Goal: Information Seeking & Learning: Learn about a topic

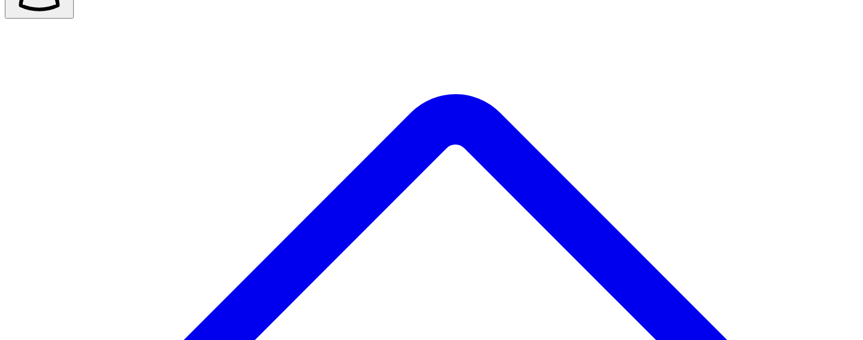
scroll to position [95, 0]
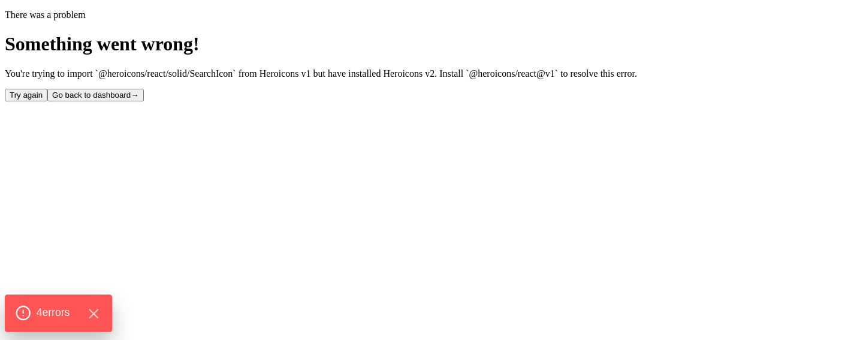
click at [27, 294] on icon at bounding box center [23, 313] width 16 height 16
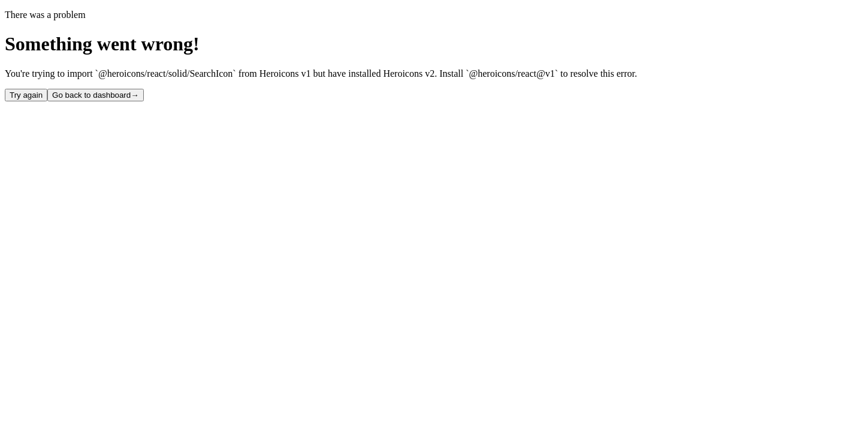
click at [47, 101] on button "Try again" at bounding box center [26, 95] width 43 height 13
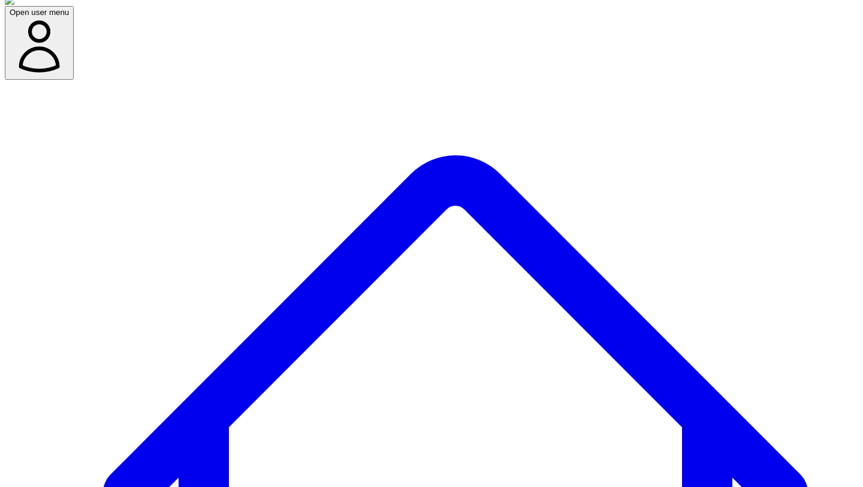
scroll to position [0, 10]
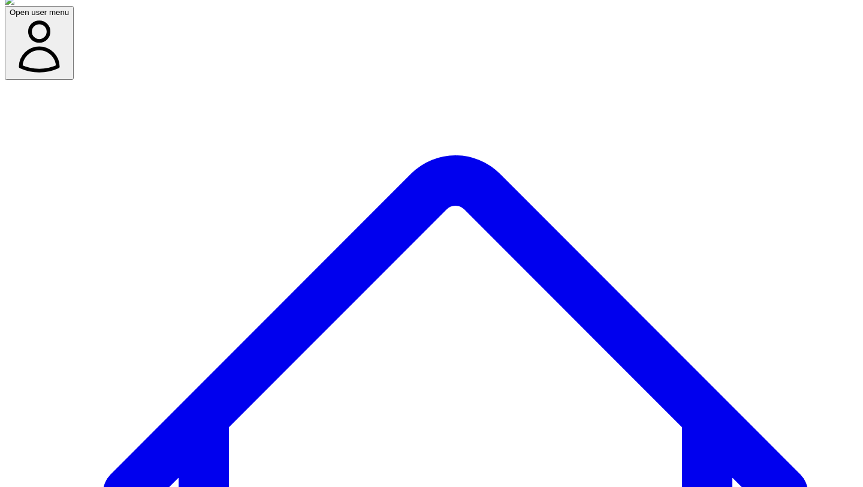
type input "*"
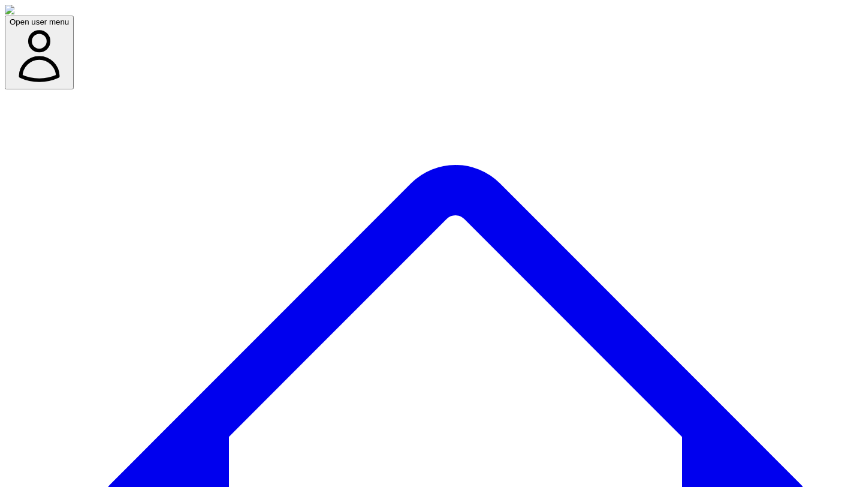
scroll to position [0, 10]
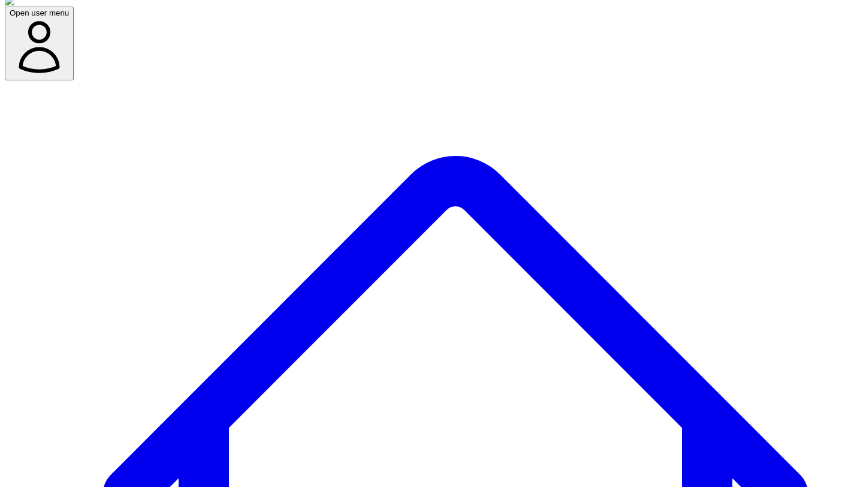
scroll to position [0, 10]
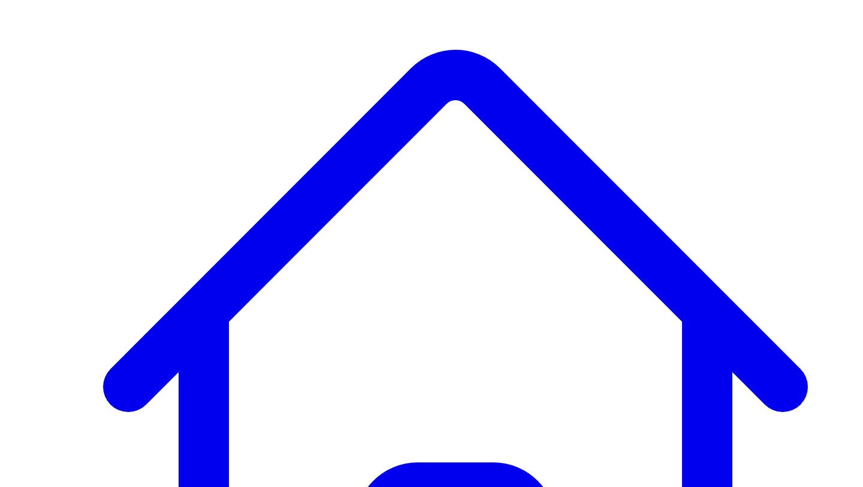
scroll to position [117, 0]
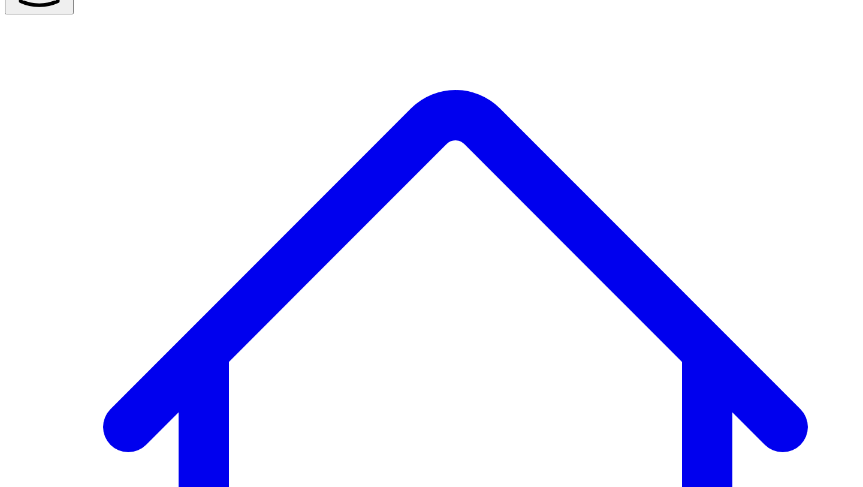
scroll to position [0, 0]
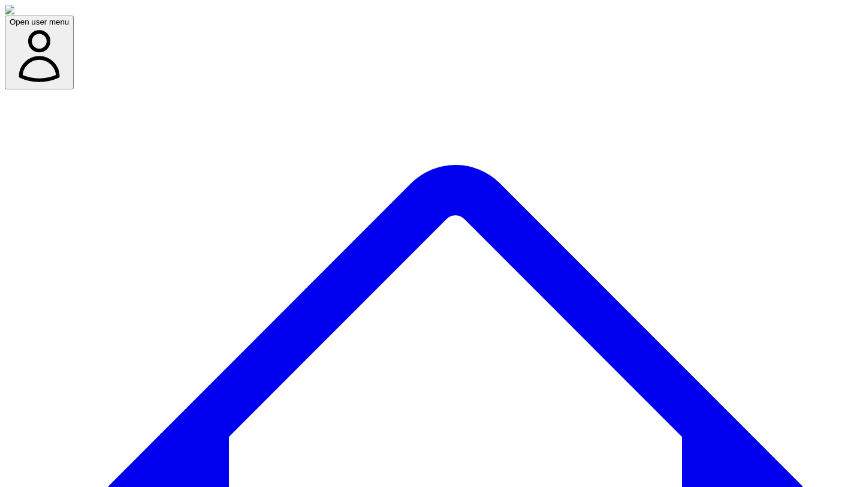
type input "*"
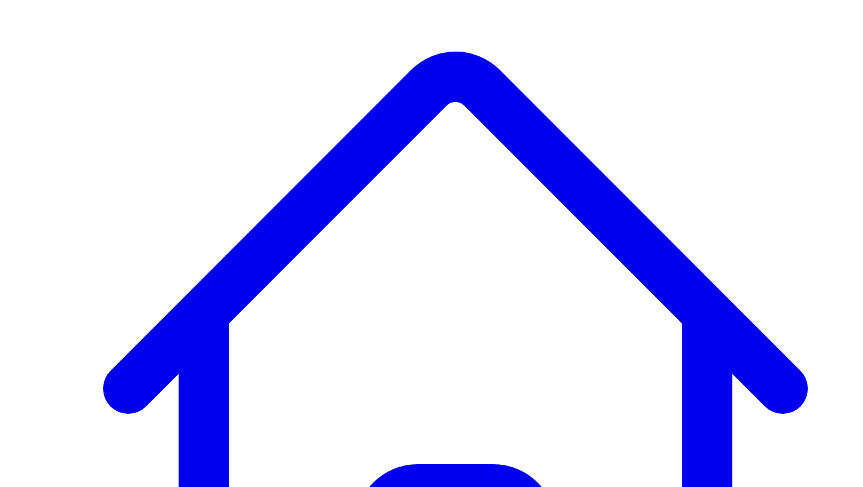
scroll to position [118, 0]
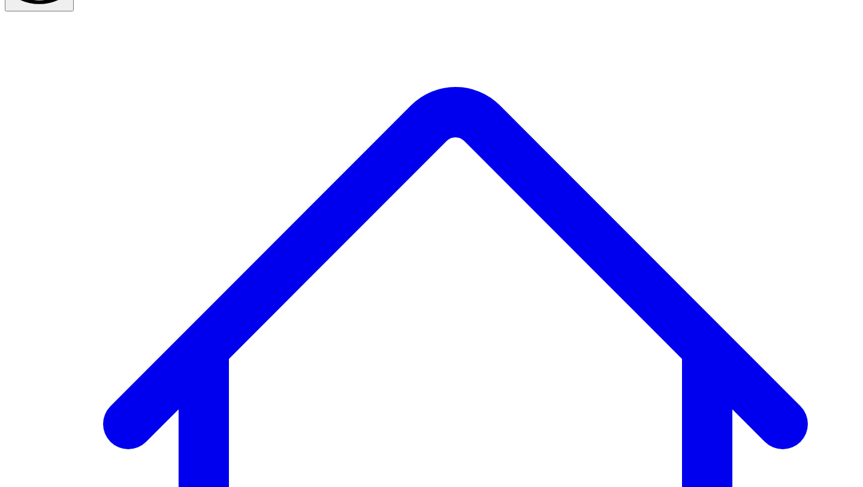
scroll to position [0, 0]
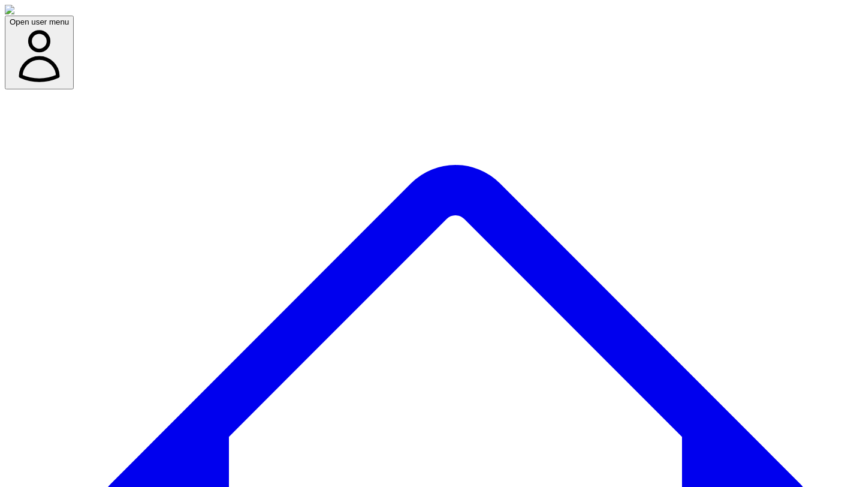
scroll to position [0, 10]
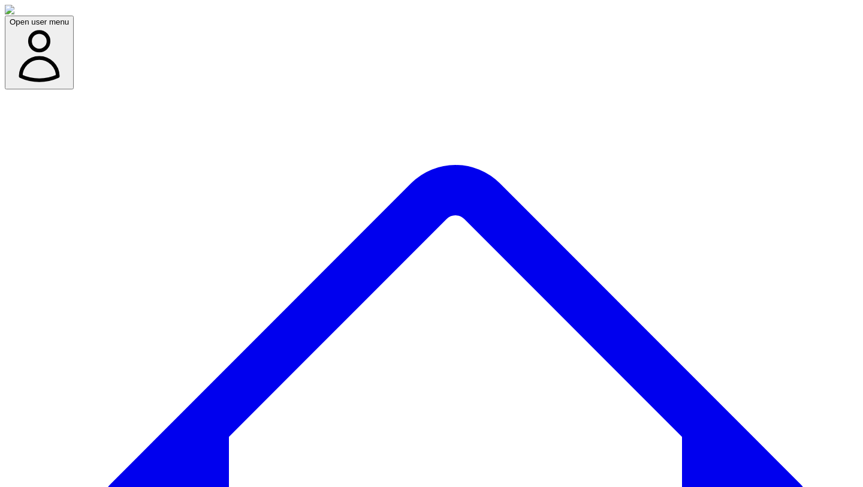
type input "********"
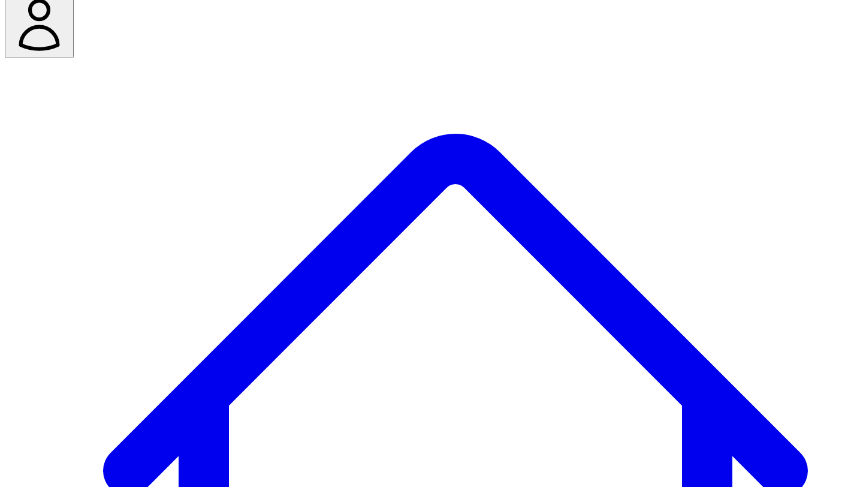
scroll to position [11, 0]
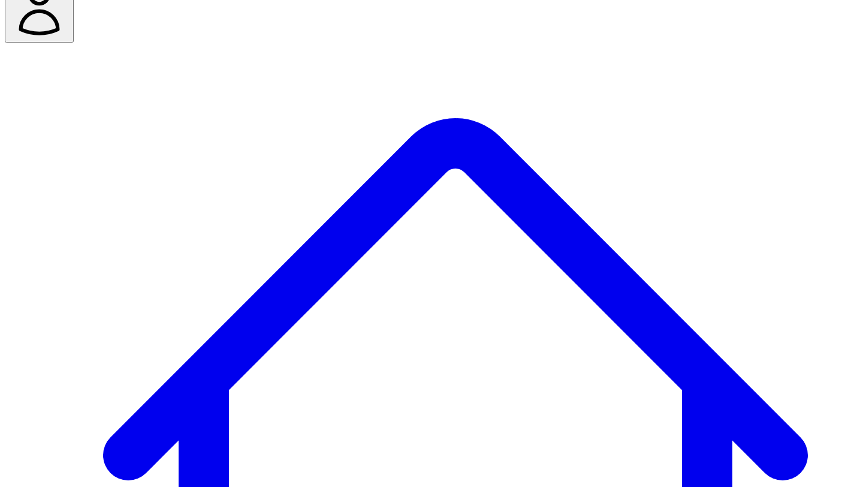
scroll to position [62, 0]
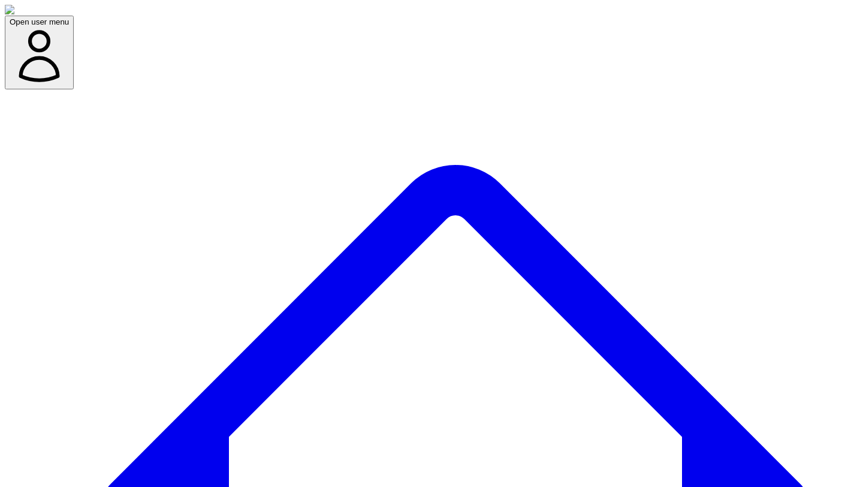
drag, startPoint x: 496, startPoint y: 261, endPoint x: 443, endPoint y: 258, distance: 53.4
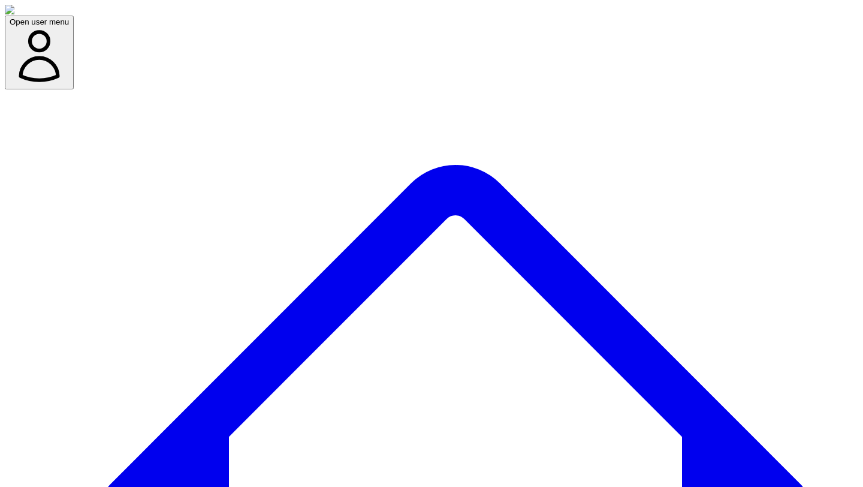
copy span "1 projects"
type input "******"
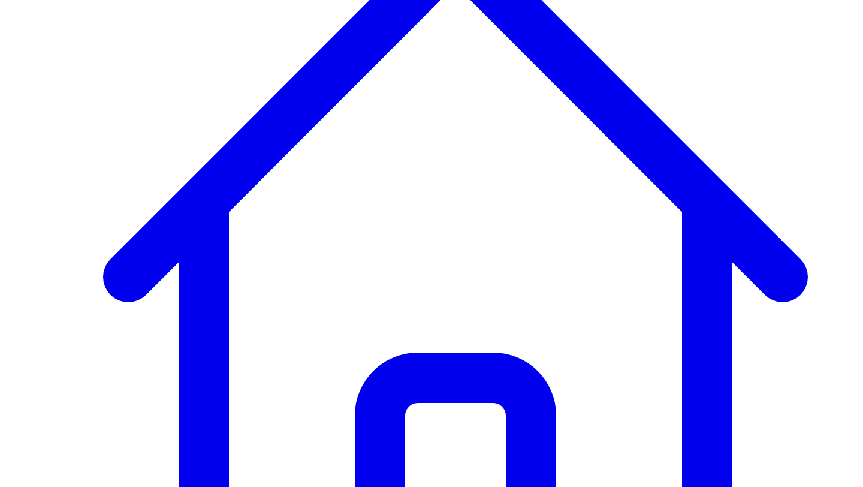
scroll to position [235, 0]
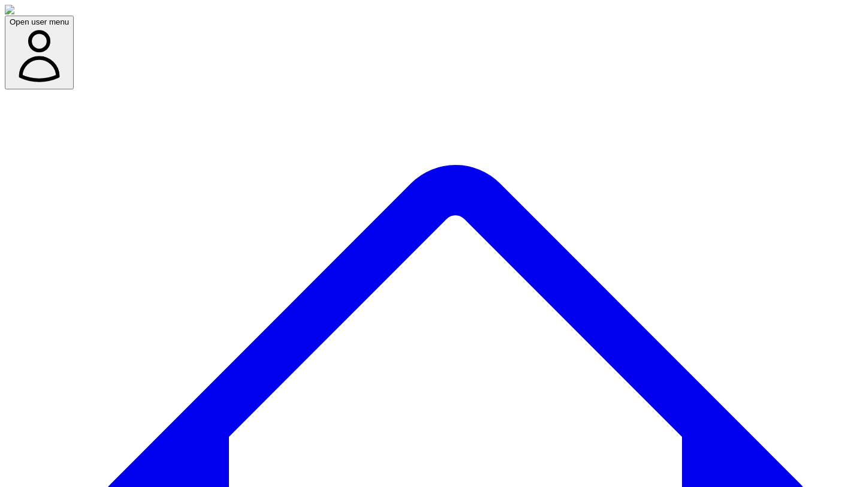
scroll to position [313, 0]
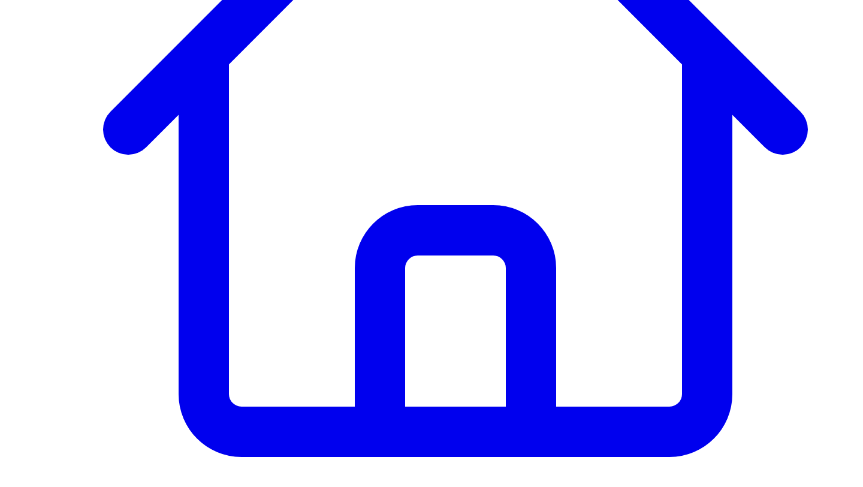
scroll to position [451, 0]
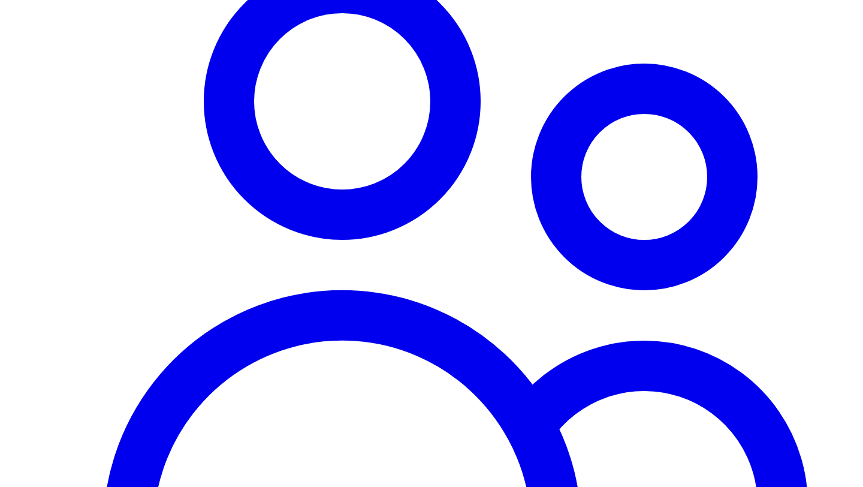
scroll to position [1040, 0]
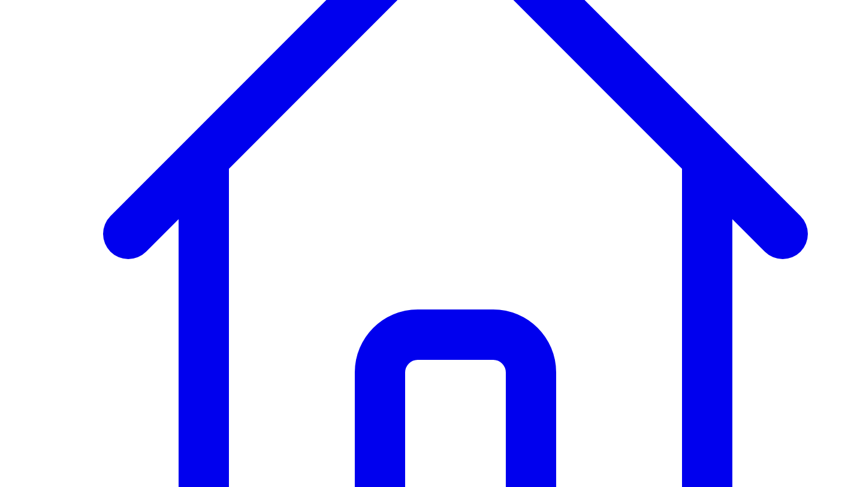
scroll to position [288, 0]
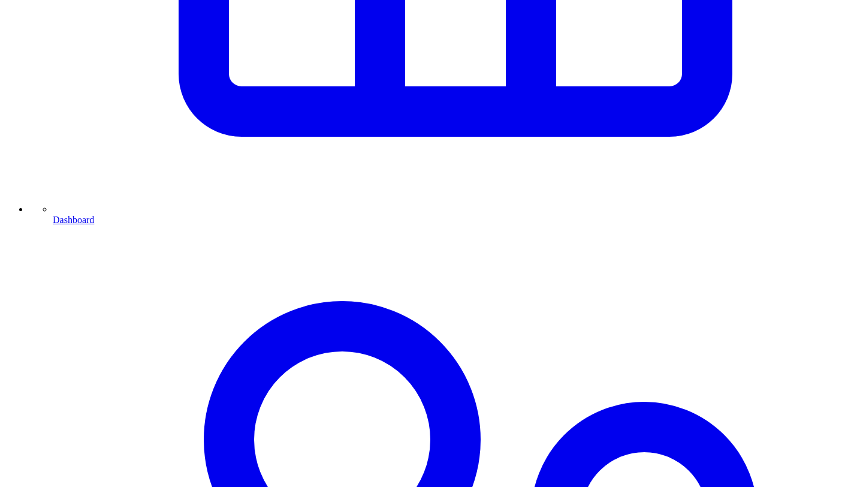
scroll to position [677, 0]
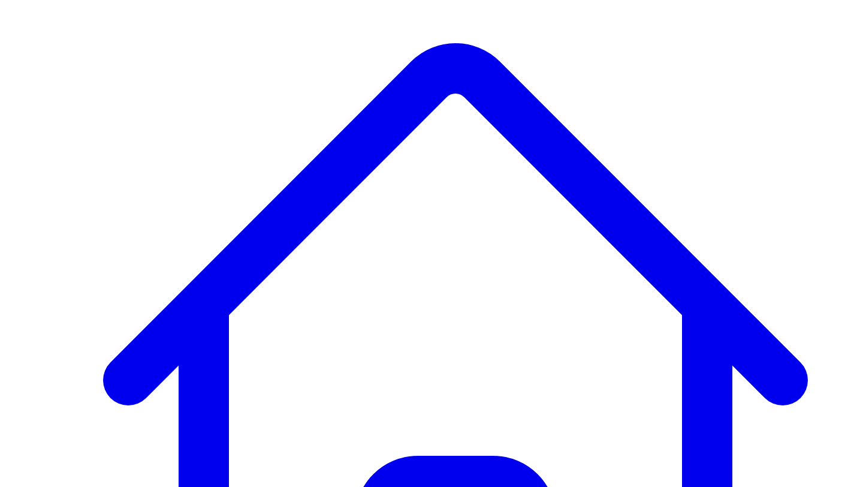
scroll to position [0, 0]
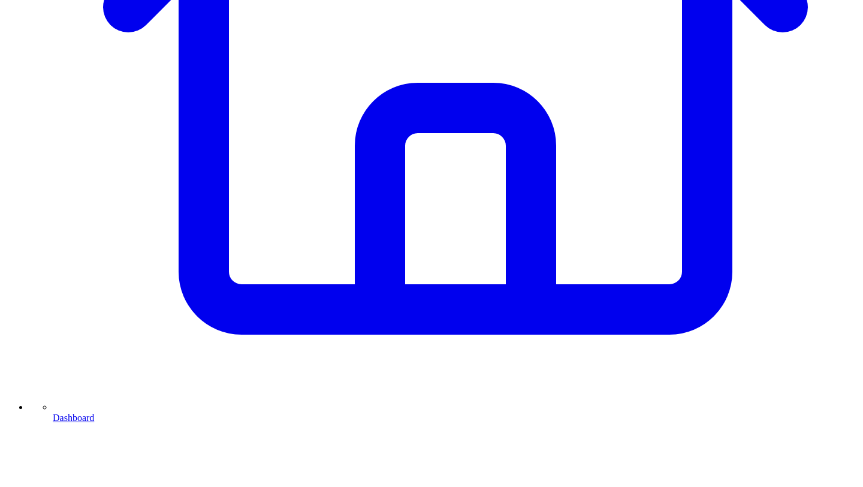
scroll to position [496, 0]
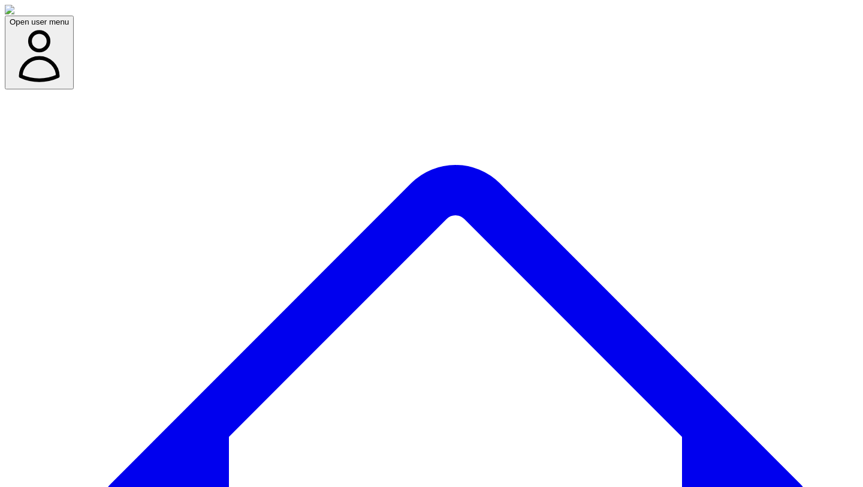
click at [459, 15] on div "Open user menu" at bounding box center [431, 47] width 853 height 85
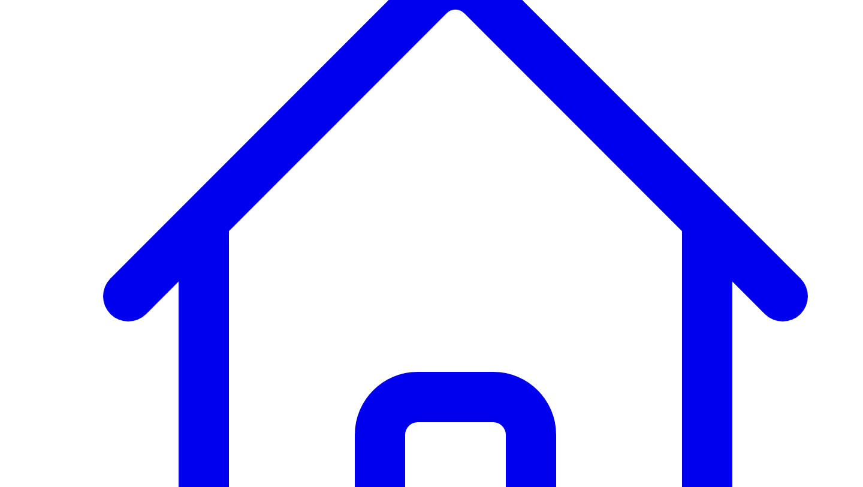
scroll to position [207, 0]
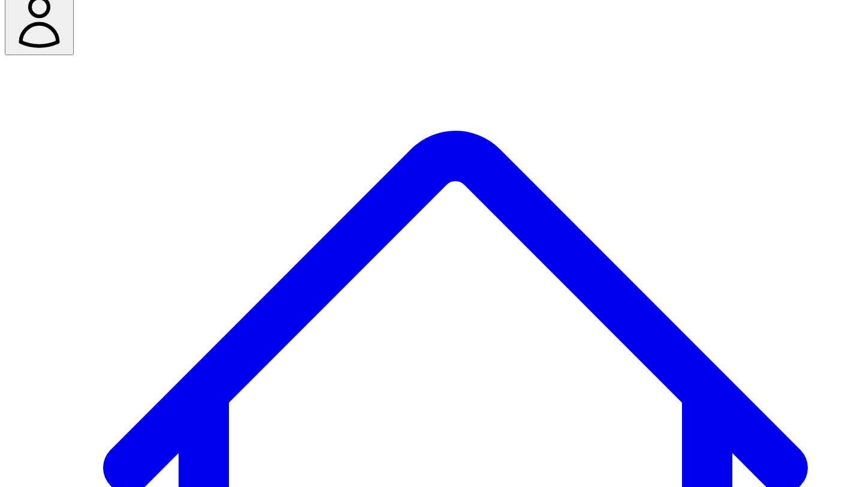
scroll to position [0, 0]
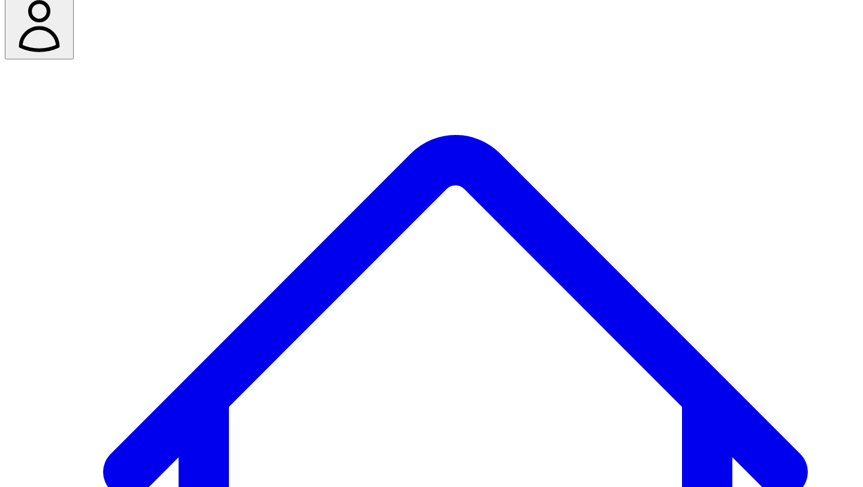
scroll to position [43, 0]
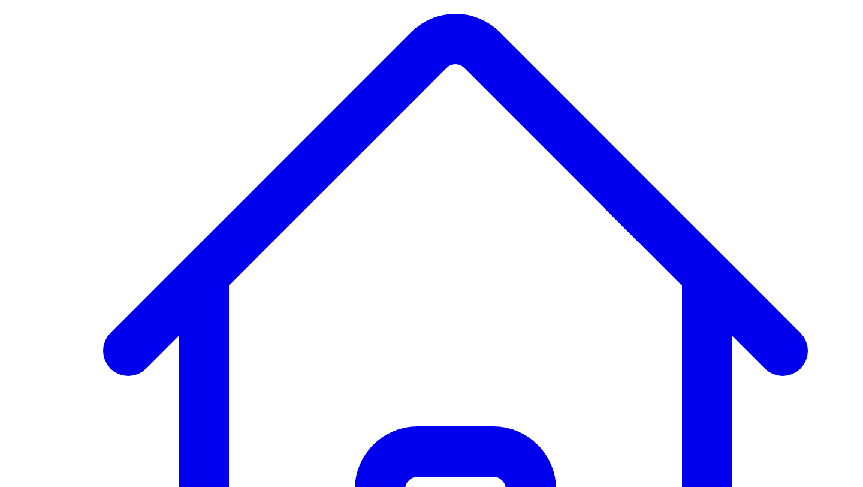
scroll to position [104, 0]
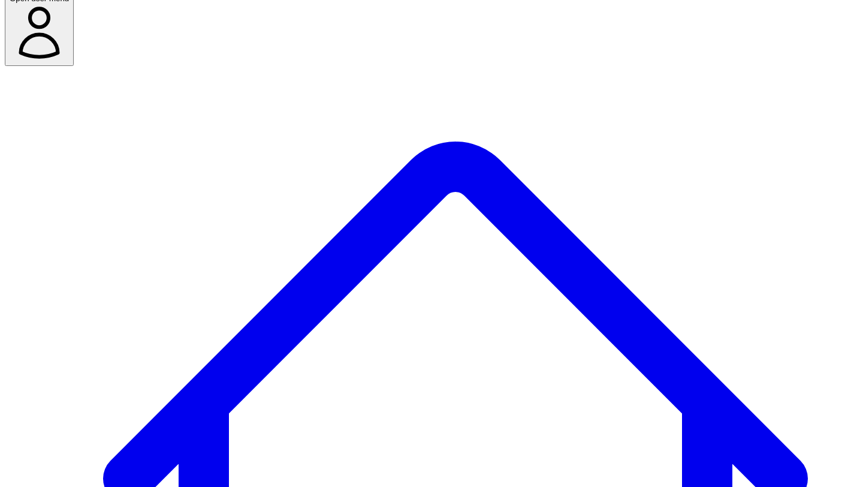
scroll to position [25, 0]
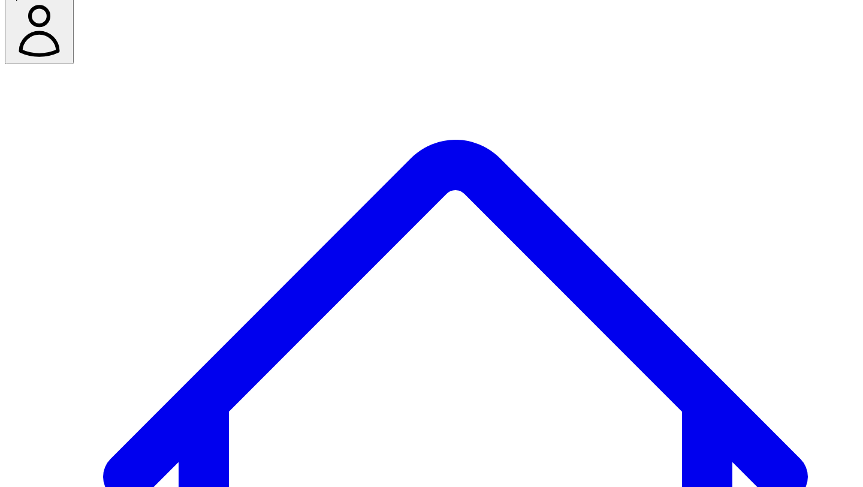
drag, startPoint x: 312, startPoint y: 176, endPoint x: 201, endPoint y: 173, distance: 110.9
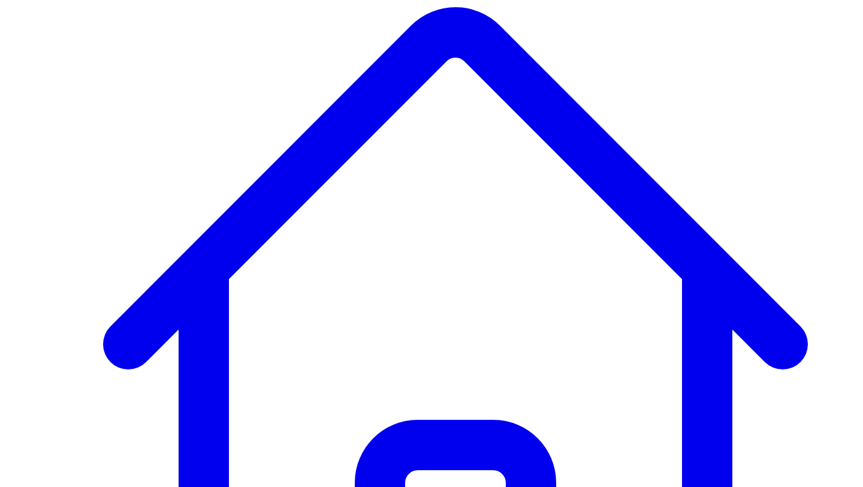
scroll to position [165, 0]
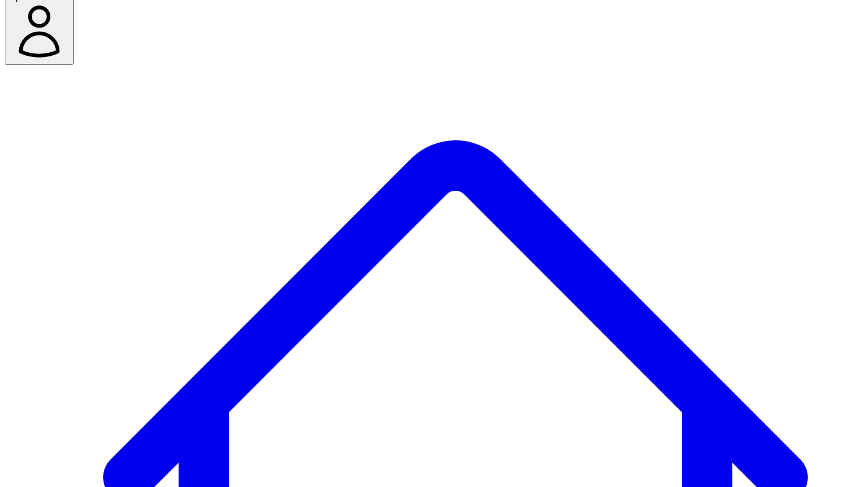
scroll to position [0, 0]
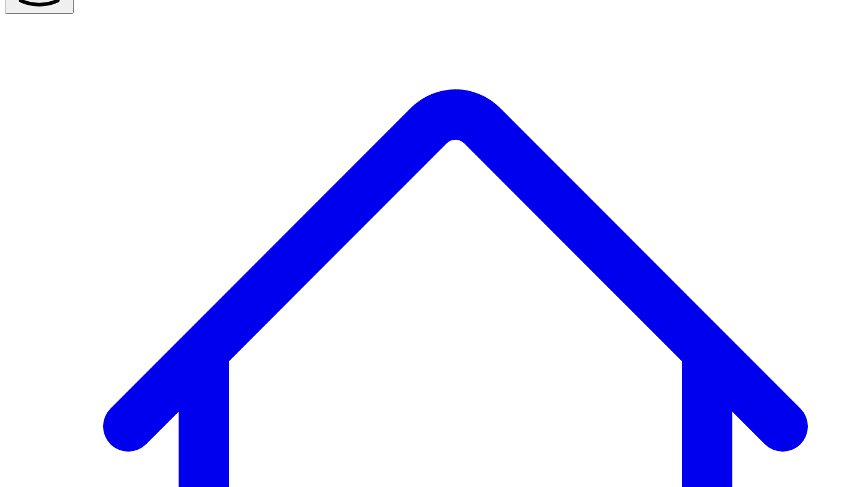
scroll to position [91, 0]
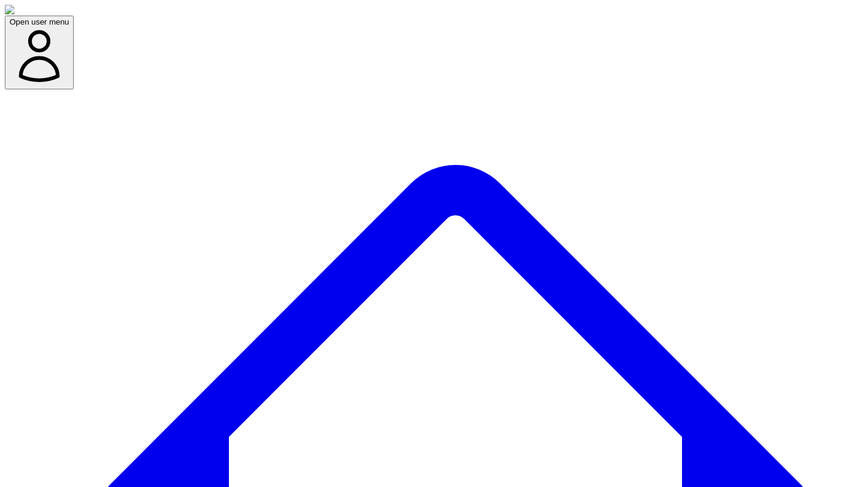
scroll to position [0, 10]
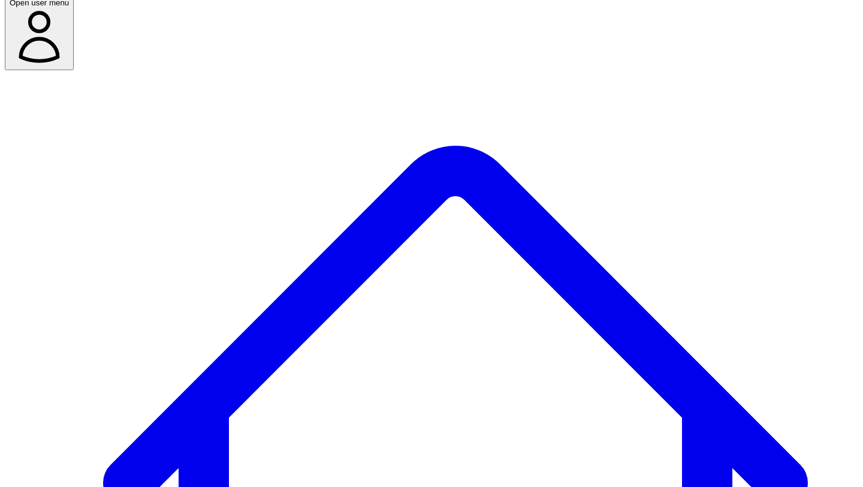
scroll to position [13, 0]
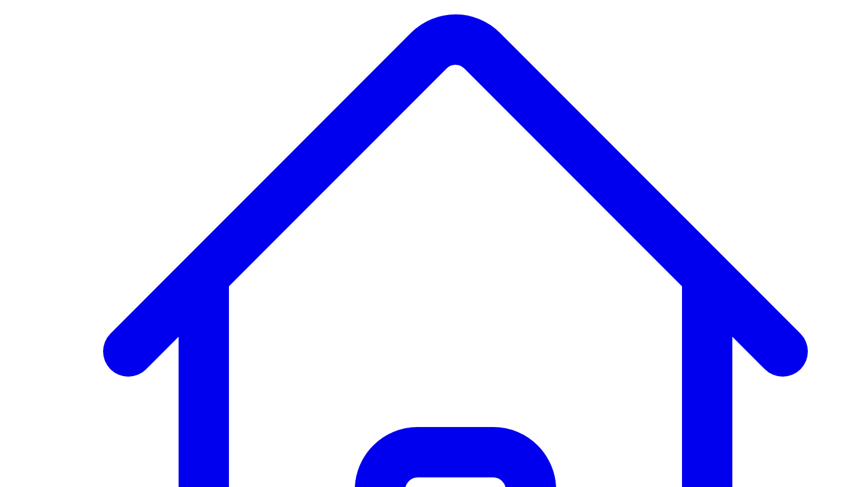
scroll to position [106, 0]
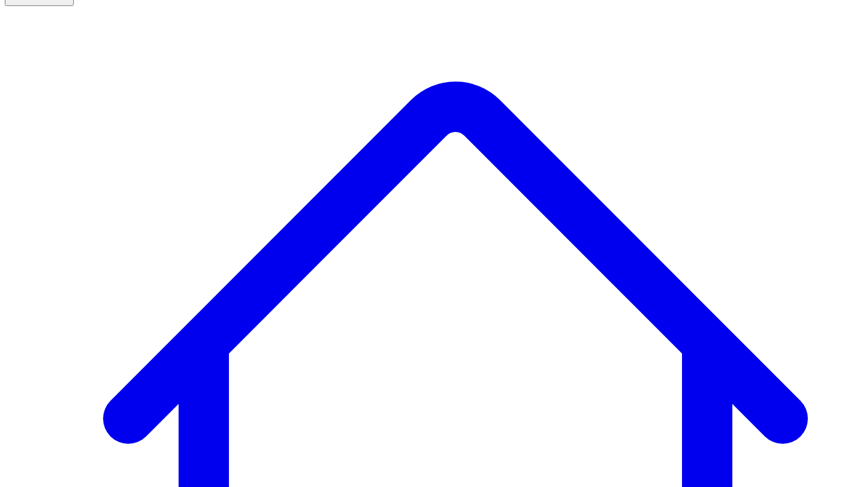
scroll to position [0, 0]
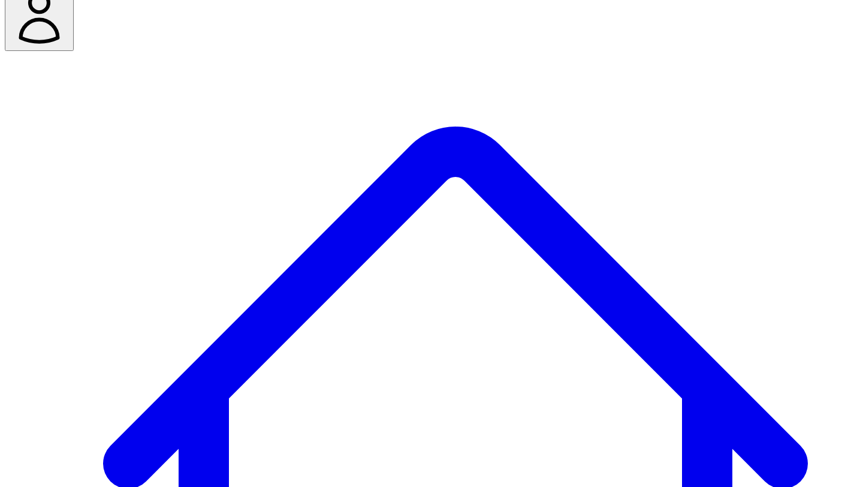
scroll to position [51, 0]
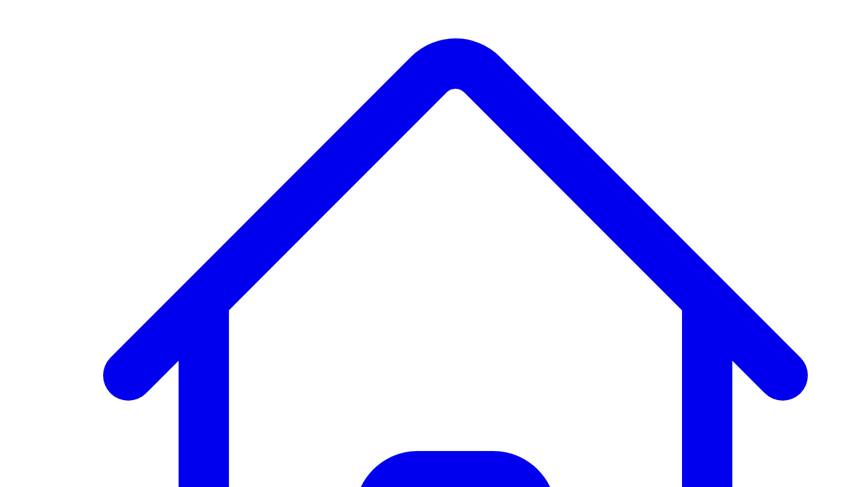
scroll to position [119, 0]
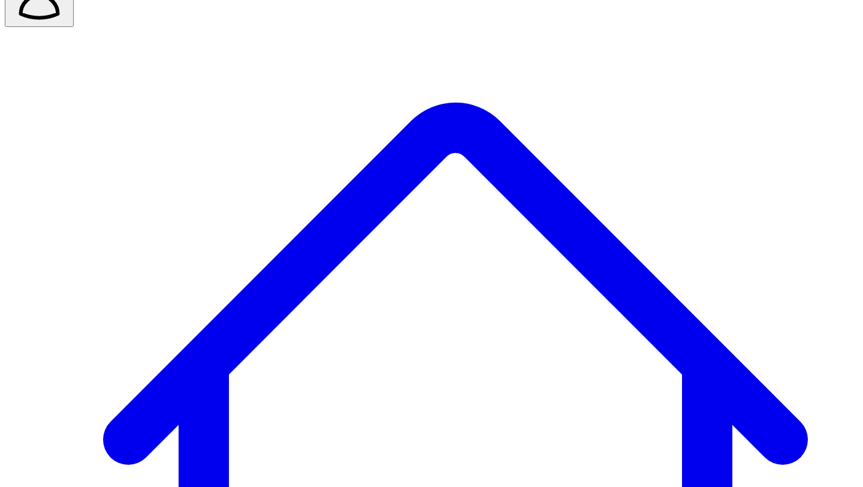
scroll to position [49, 0]
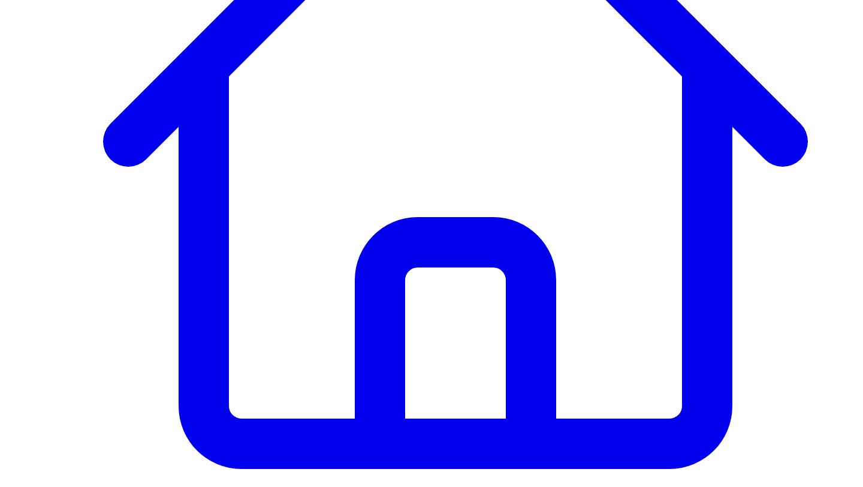
scroll to position [0, 0]
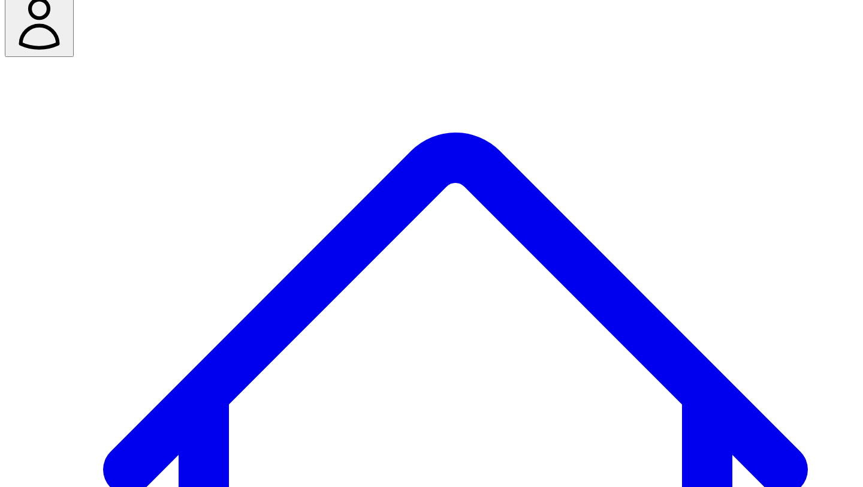
scroll to position [19, 0]
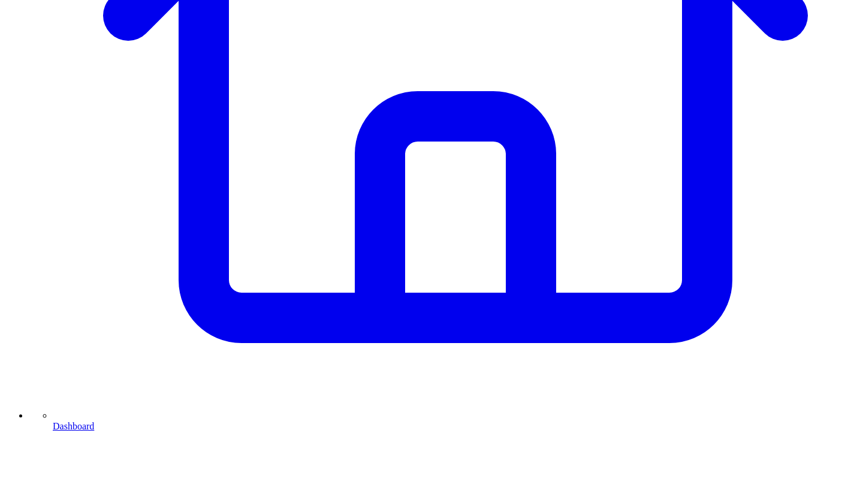
scroll to position [490, 0]
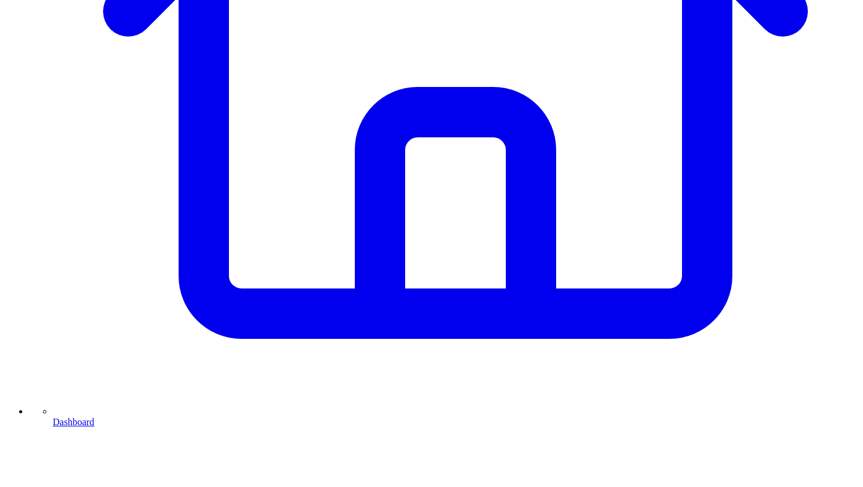
drag, startPoint x: 340, startPoint y: 249, endPoint x: 349, endPoint y: 313, distance: 64.8
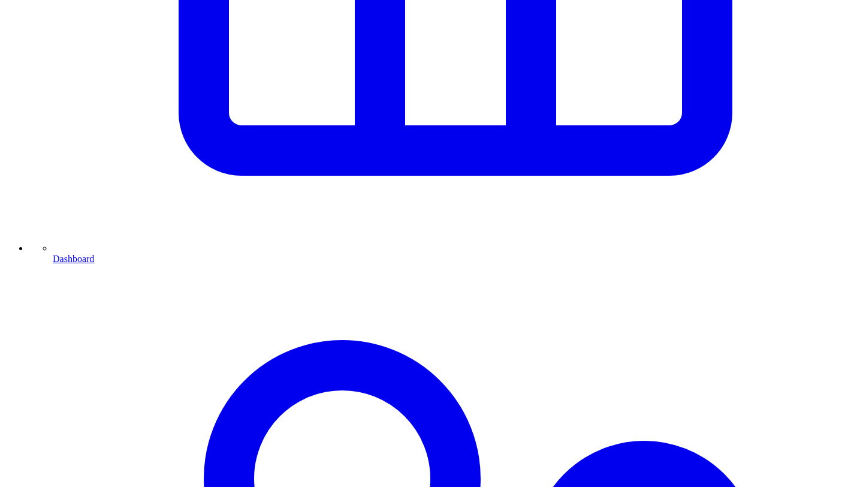
scroll to position [654, 0]
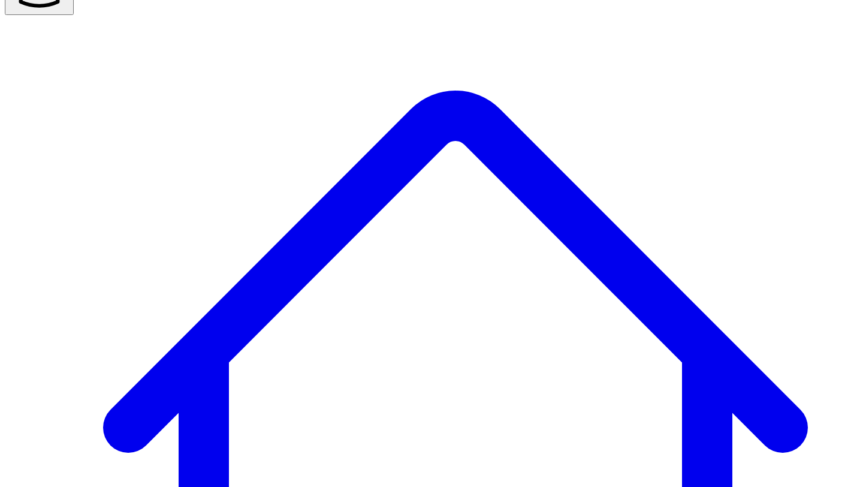
scroll to position [86, 0]
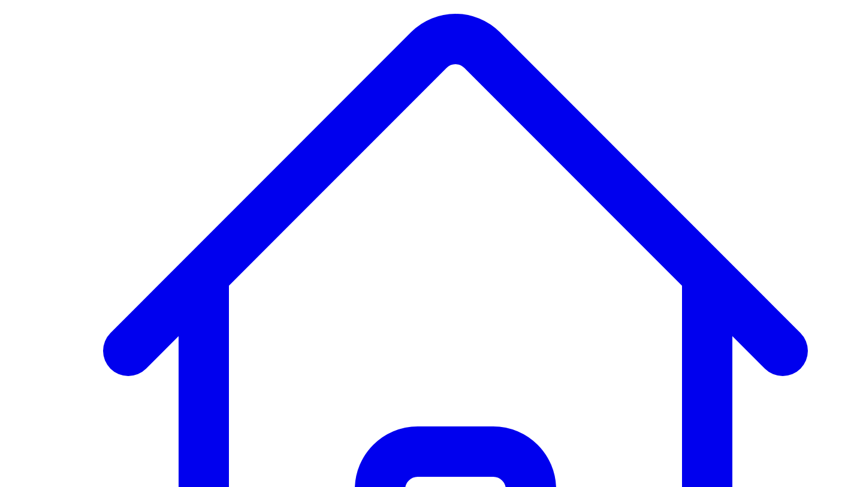
scroll to position [172, 0]
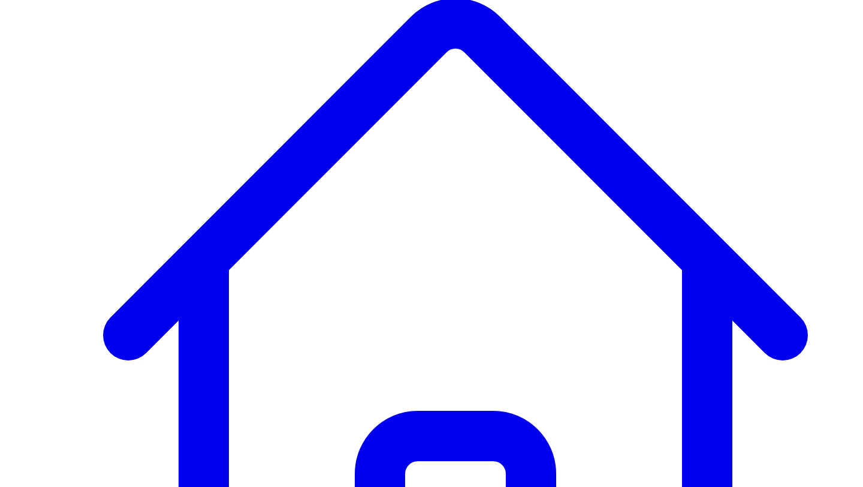
scroll to position [86, 0]
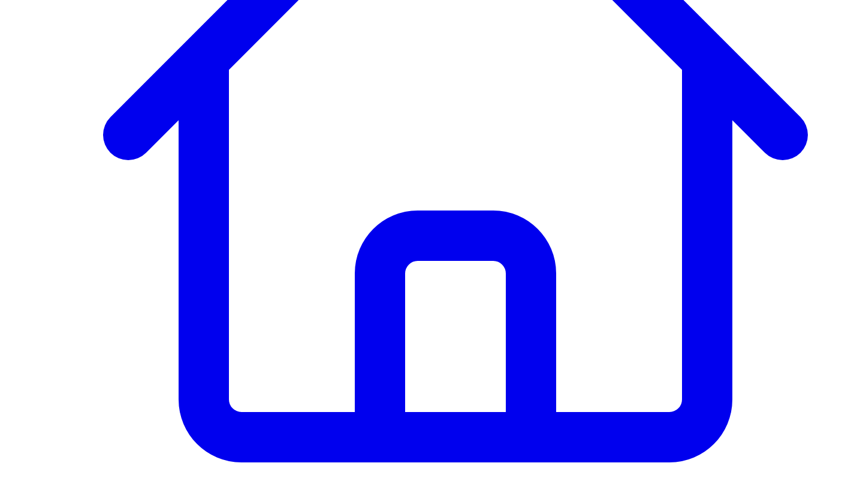
scroll to position [382, 0]
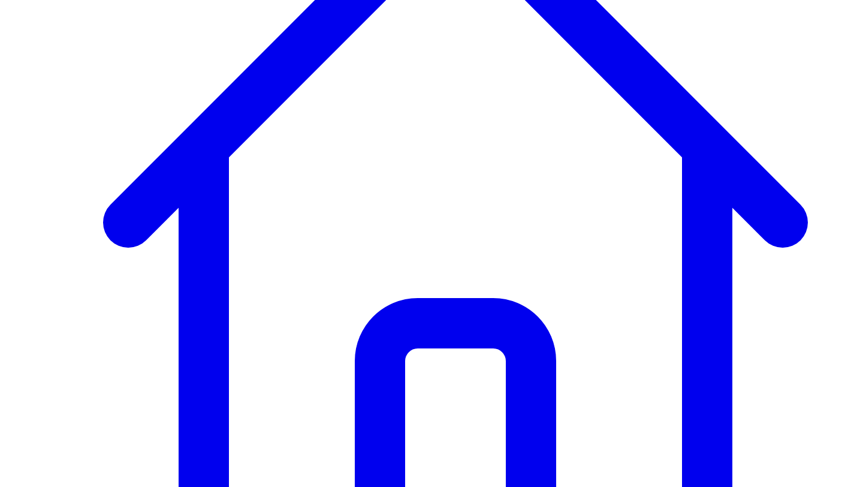
scroll to position [270, 0]
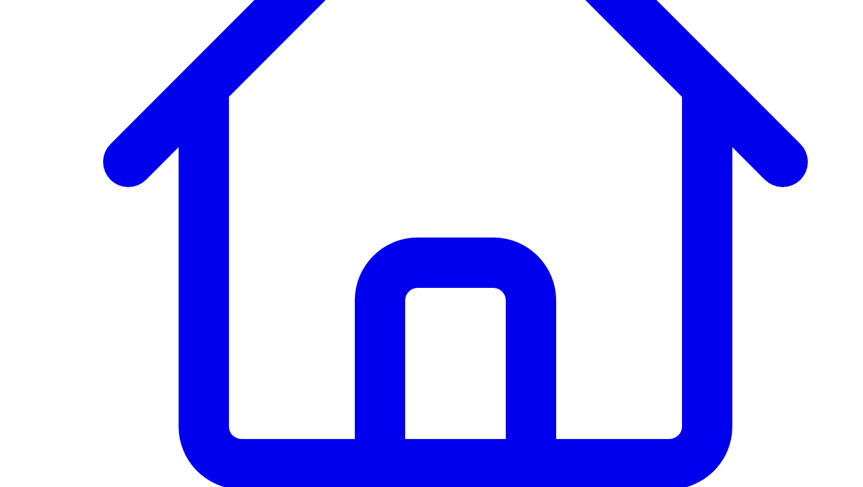
scroll to position [372, 0]
